Goal: Check status: Check status

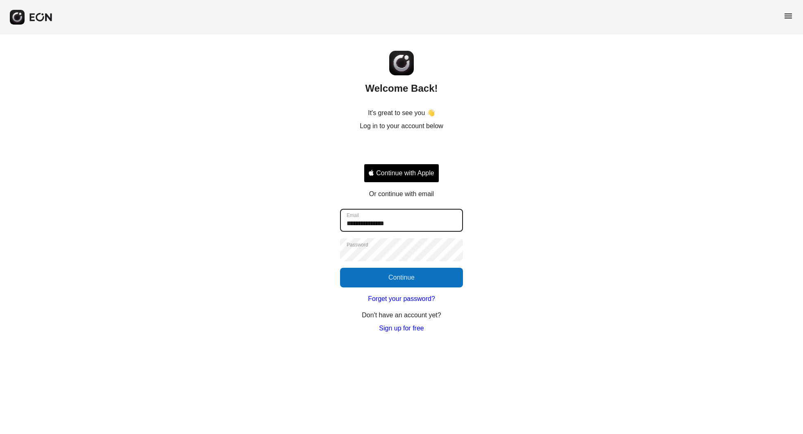
type input "**********"
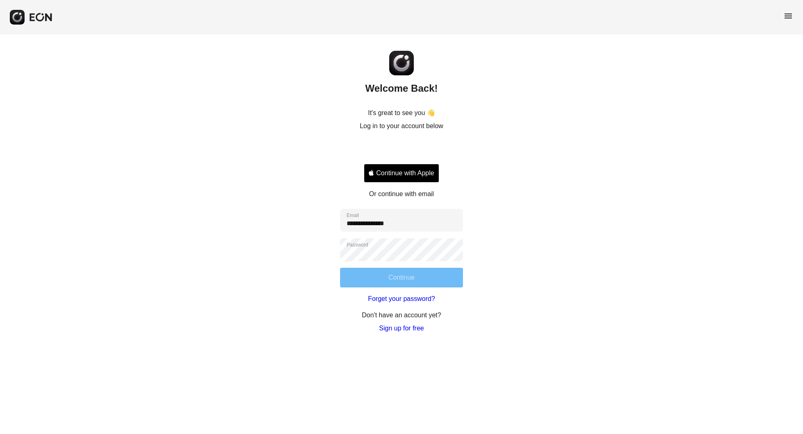
click at [424, 282] on button "Continue" at bounding box center [401, 278] width 123 height 20
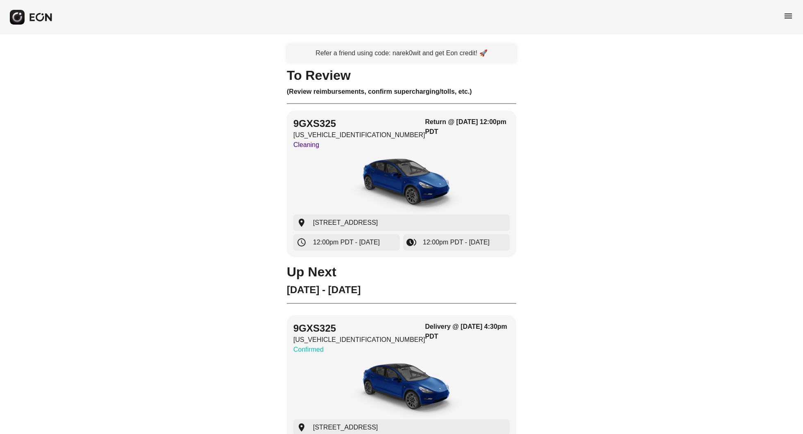
click at [788, 18] on span "menu" at bounding box center [789, 16] width 10 height 10
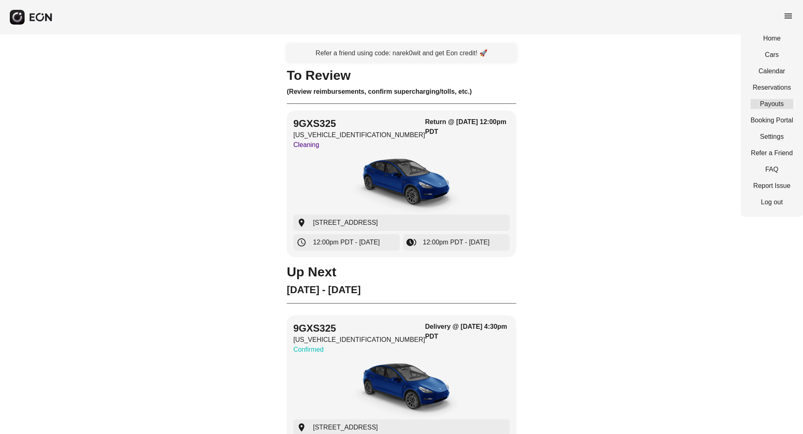
click at [768, 102] on link "Payouts" at bounding box center [772, 104] width 43 height 10
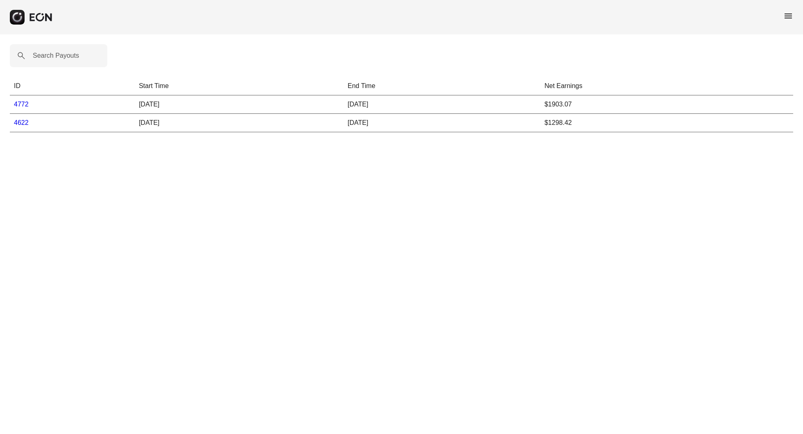
click at [561, 104] on td "$1903.07" at bounding box center [667, 104] width 253 height 18
click at [607, 142] on html "menu Search Payouts ID Start Time End Time Net Earnings 4772 [DATE] [DATE] $190…" at bounding box center [401, 71] width 803 height 142
click at [131, 60] on div "Search Payouts ID Start Time End Time Net Earnings 4772 [DATE] [DATE] $1903.07 …" at bounding box center [401, 88] width 803 height 108
click at [25, 104] on link "4772" at bounding box center [21, 104] width 15 height 7
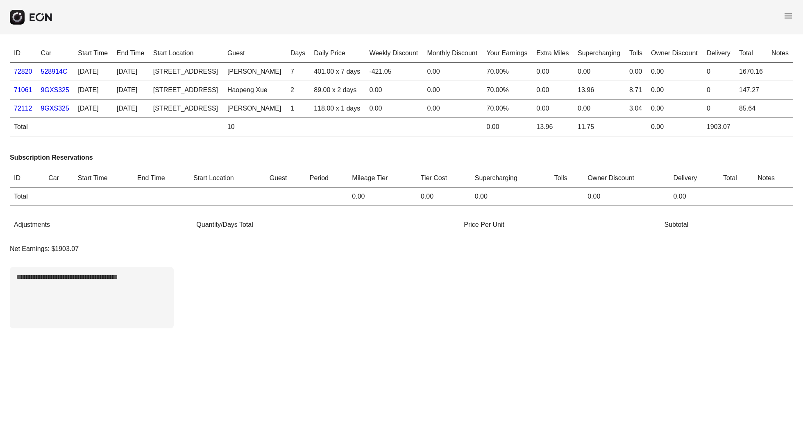
click at [777, 11] on div "menu" at bounding box center [401, 17] width 803 height 34
click at [782, 11] on div "menu" at bounding box center [401, 17] width 803 height 34
click at [784, 14] on span "menu" at bounding box center [789, 16] width 10 height 10
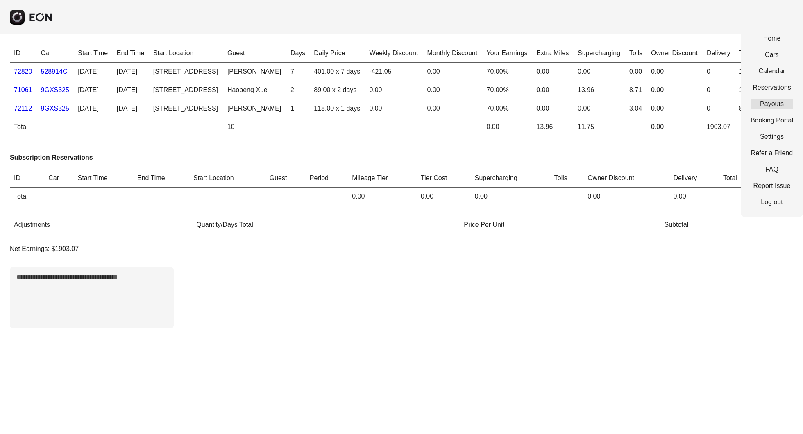
click at [779, 106] on link "Payouts" at bounding box center [772, 104] width 43 height 10
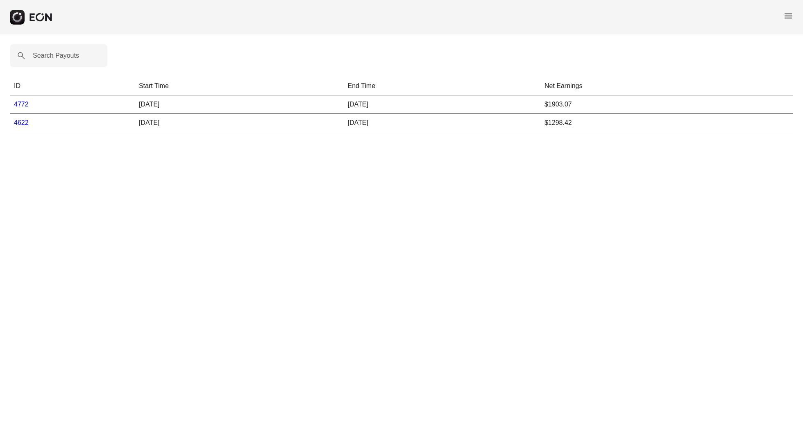
click at [18, 119] on link "4622" at bounding box center [21, 122] width 15 height 7
click at [20, 102] on link "4772" at bounding box center [21, 104] width 15 height 7
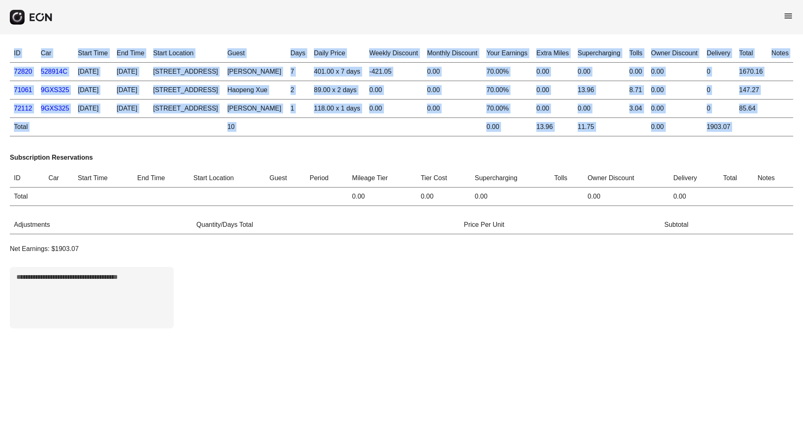
drag, startPoint x: 738, startPoint y: 192, endPoint x: 725, endPoint y: 181, distance: 16.9
click at [725, 181] on div "ID Car Start Time End Time Start Location Guest Days Daily Price Weekly Discoun…" at bounding box center [401, 186] width 803 height 304
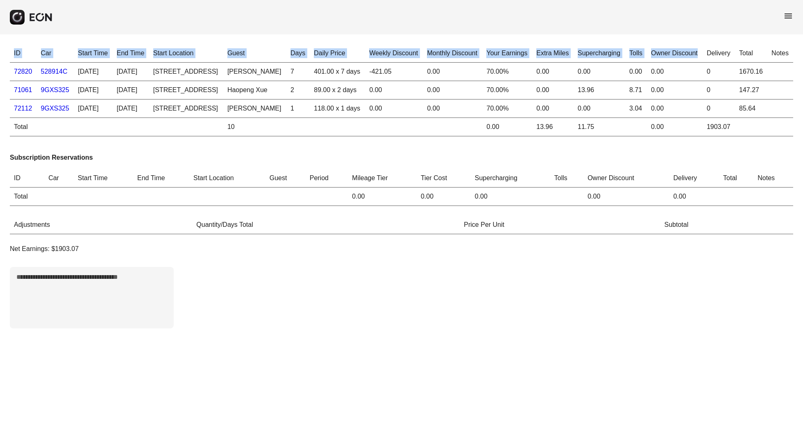
drag, startPoint x: 742, startPoint y: 178, endPoint x: 692, endPoint y: 63, distance: 125.4
click at [692, 63] on div "ID Car Start Time End Time Start Location Guest Days Daily Price Weekly Discoun…" at bounding box center [401, 186] width 803 height 304
click at [692, 63] on th "Owner Discount" at bounding box center [675, 53] width 56 height 18
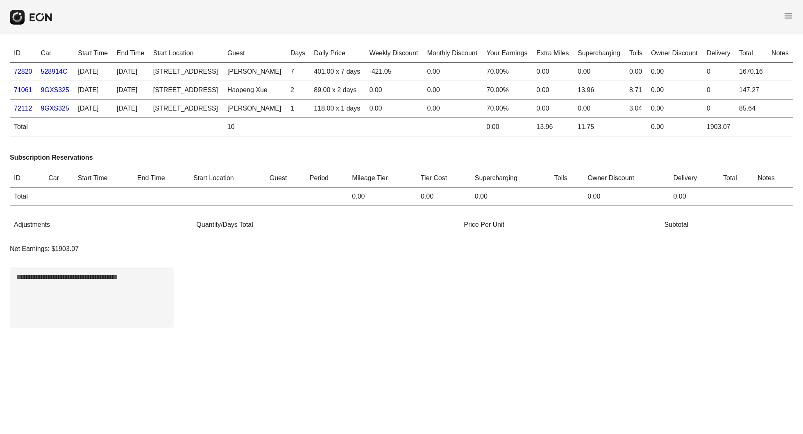
click at [782, 17] on div "menu" at bounding box center [401, 17] width 803 height 34
click at [792, 17] on span "menu" at bounding box center [789, 16] width 10 height 10
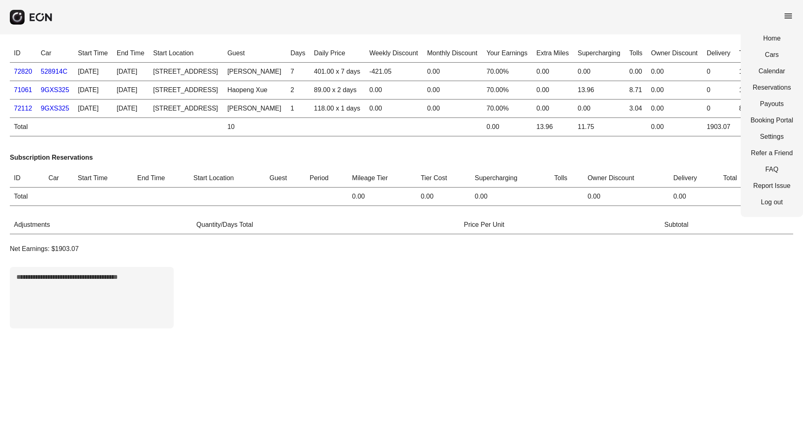
click at [712, 185] on div "ID Car Start Time End Time Start Location Guest Days Daily Price Weekly Discoun…" at bounding box center [401, 186] width 803 height 304
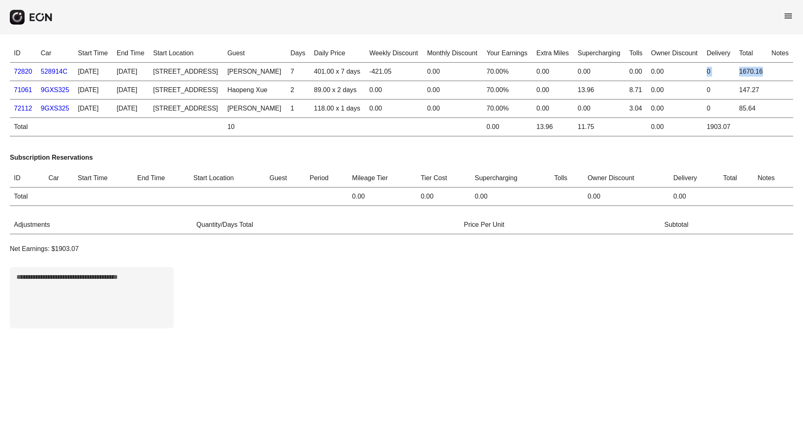
drag, startPoint x: 771, startPoint y: 88, endPoint x: 702, endPoint y: 86, distance: 68.9
click at [702, 81] on tr "72820 528914C [DATE] [DATE] [STREET_ADDRESS] [PERSON_NAME] 7 401.00 x 7 days -4…" at bounding box center [402, 72] width 784 height 18
click at [703, 81] on td "0" at bounding box center [719, 72] width 32 height 18
drag, startPoint x: 296, startPoint y: 76, endPoint x: 429, endPoint y: 87, distance: 134.1
click at [429, 81] on tr "72820 528914C [DATE] [DATE] [STREET_ADDRESS] [PERSON_NAME] 7 401.00 x 7 days -4…" at bounding box center [402, 72] width 784 height 18
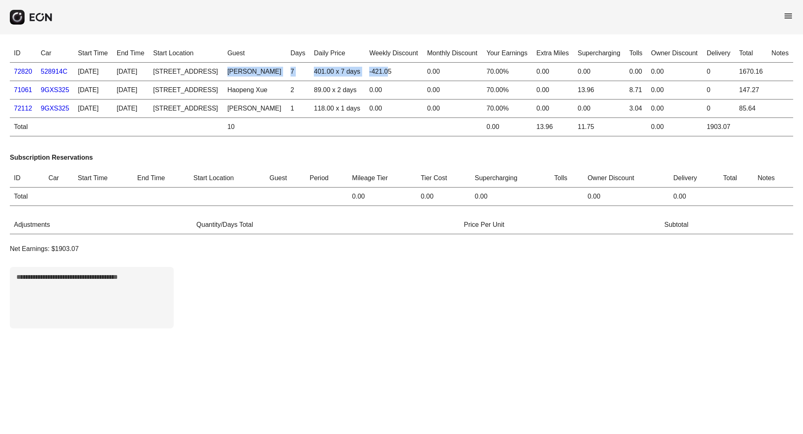
click at [423, 81] on td "-421.05" at bounding box center [394, 72] width 58 height 18
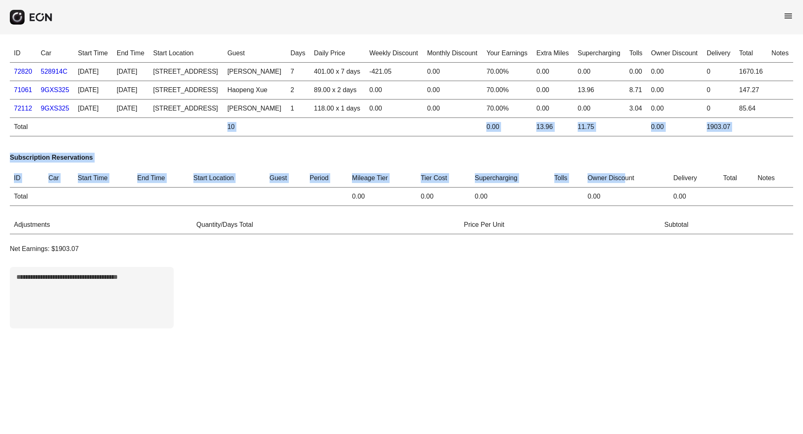
drag, startPoint x: 761, startPoint y: 167, endPoint x: 627, endPoint y: 217, distance: 143.4
click at [627, 217] on div "ID Car Start Time End Time Start Location Guest Days Daily Price Weekly Discoun…" at bounding box center [401, 186] width 803 height 304
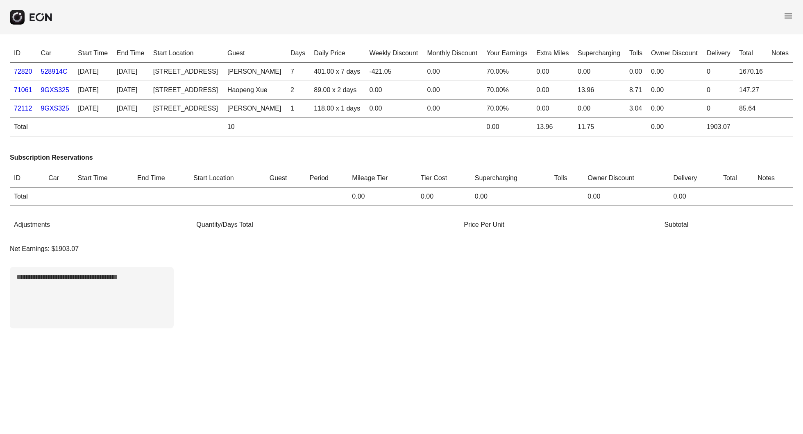
click at [669, 118] on td "0.00" at bounding box center [675, 109] width 56 height 18
click at [789, 13] on span "menu" at bounding box center [789, 16] width 10 height 10
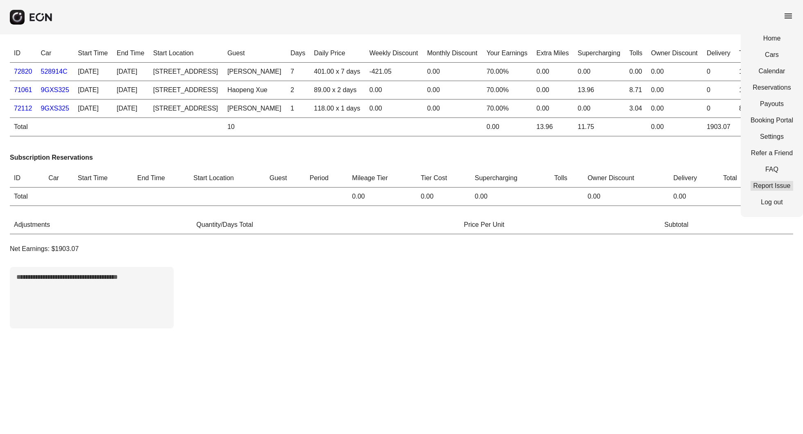
click at [775, 185] on link "Report Issue" at bounding box center [772, 186] width 43 height 10
